Goal: Find specific page/section: Find specific page/section

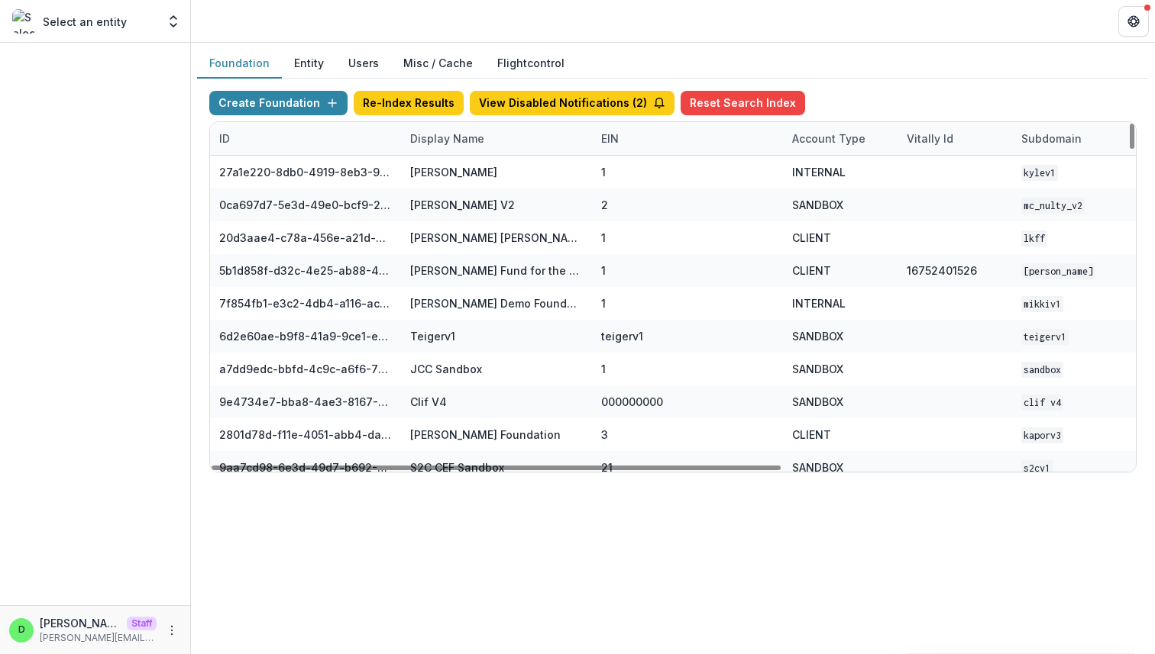
click at [448, 141] on div "Display Name" at bounding box center [447, 139] width 92 height 16
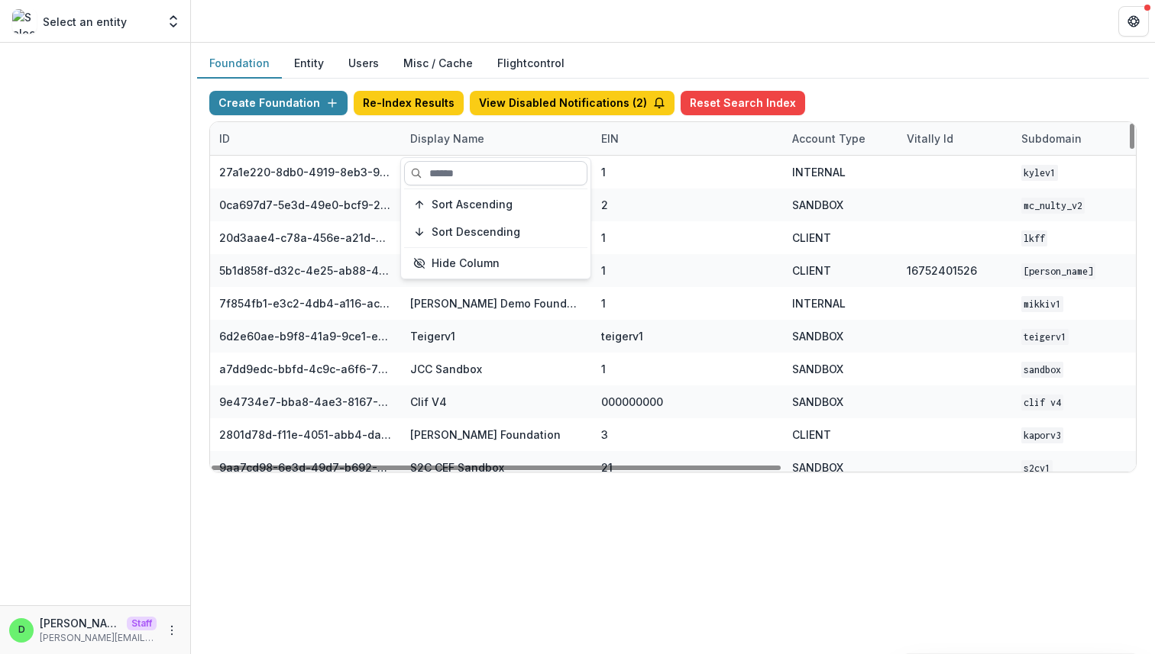
click at [460, 173] on input at bounding box center [495, 173] width 183 height 24
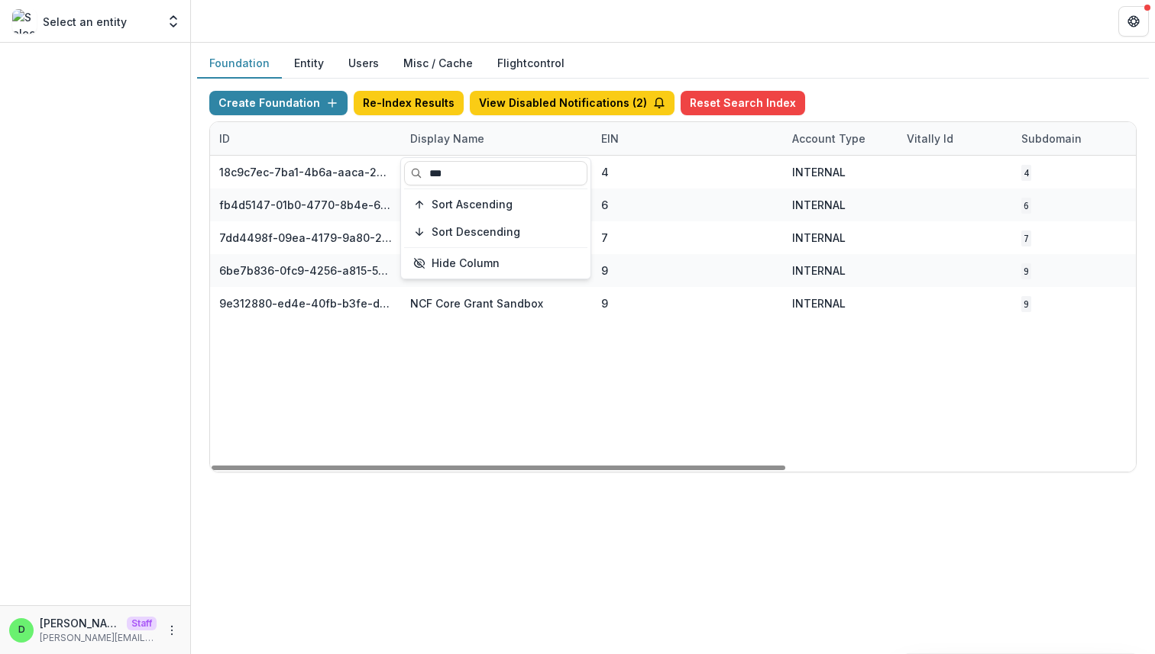
type input "***"
click at [583, 378] on div "18c9c7ec-7ba1-4b6a-aaca-25bdfd8349a0 NCF Data Sandbox 4 INTERNAL 4 [DATE] 9:01 …" at bounding box center [954, 314] width 1489 height 316
